Goal: Book appointment/travel/reservation

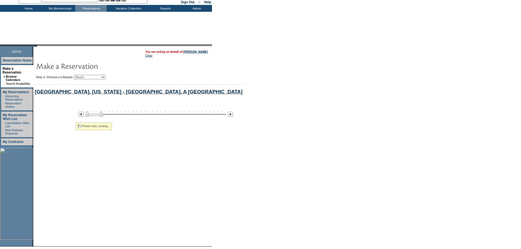
select select "Beach"
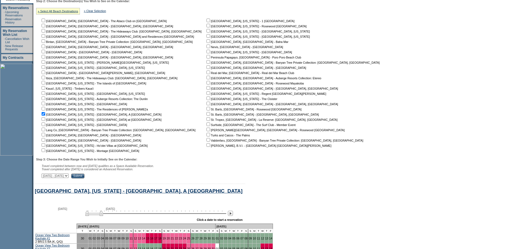
scroll to position [101, 0]
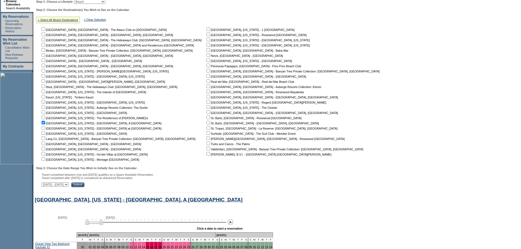
click at [45, 119] on input "checkbox" at bounding box center [44, 118] width 4 height 4
checkbox input "true"
click at [45, 124] on input "checkbox" at bounding box center [44, 123] width 4 height 4
checkbox input "false"
drag, startPoint x: 46, startPoint y: 119, endPoint x: 46, endPoint y: 114, distance: 5.5
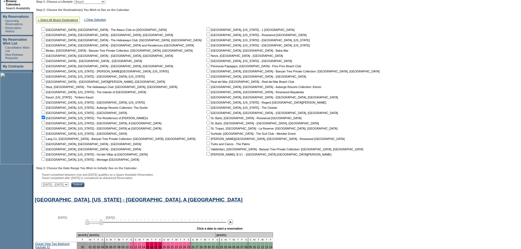
click at [45, 119] on input "checkbox" at bounding box center [44, 118] width 4 height 4
checkbox input "false"
click at [45, 112] on input "checkbox" at bounding box center [44, 112] width 4 height 4
checkbox input "true"
click at [45, 154] on input "checkbox" at bounding box center [44, 154] width 4 height 4
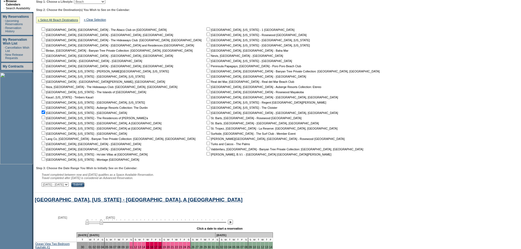
checkbox input "true"
click at [84, 186] on input "Submit" at bounding box center [77, 184] width 13 height 5
